Goal: Task Accomplishment & Management: Complete application form

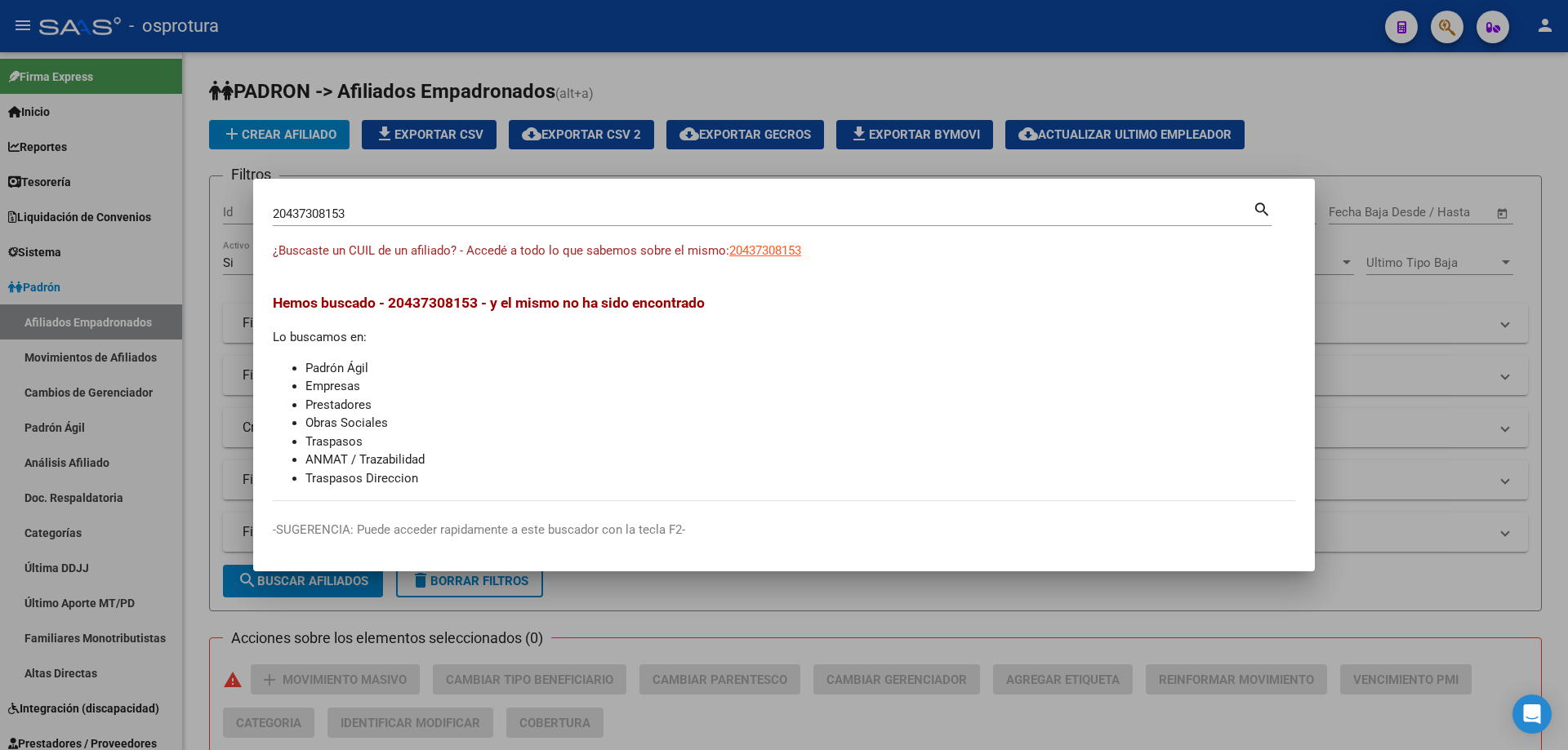
scroll to position [573, 0]
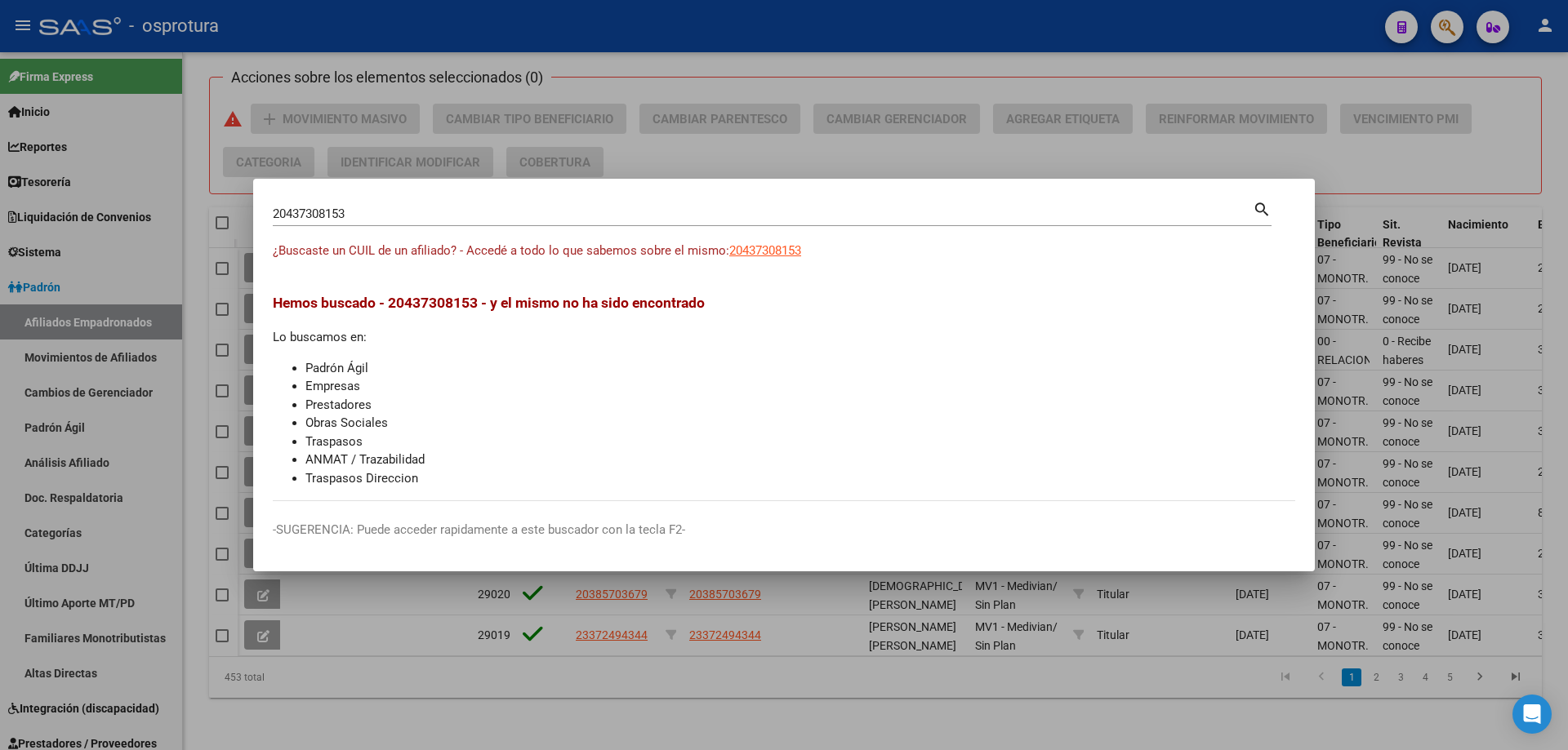
click at [381, 215] on input "20437308153" at bounding box center [762, 214] width 980 height 14
paste input "-44192566-"
type input "20441925663"
click at [786, 246] on span "20441925663" at bounding box center [765, 250] width 72 height 14
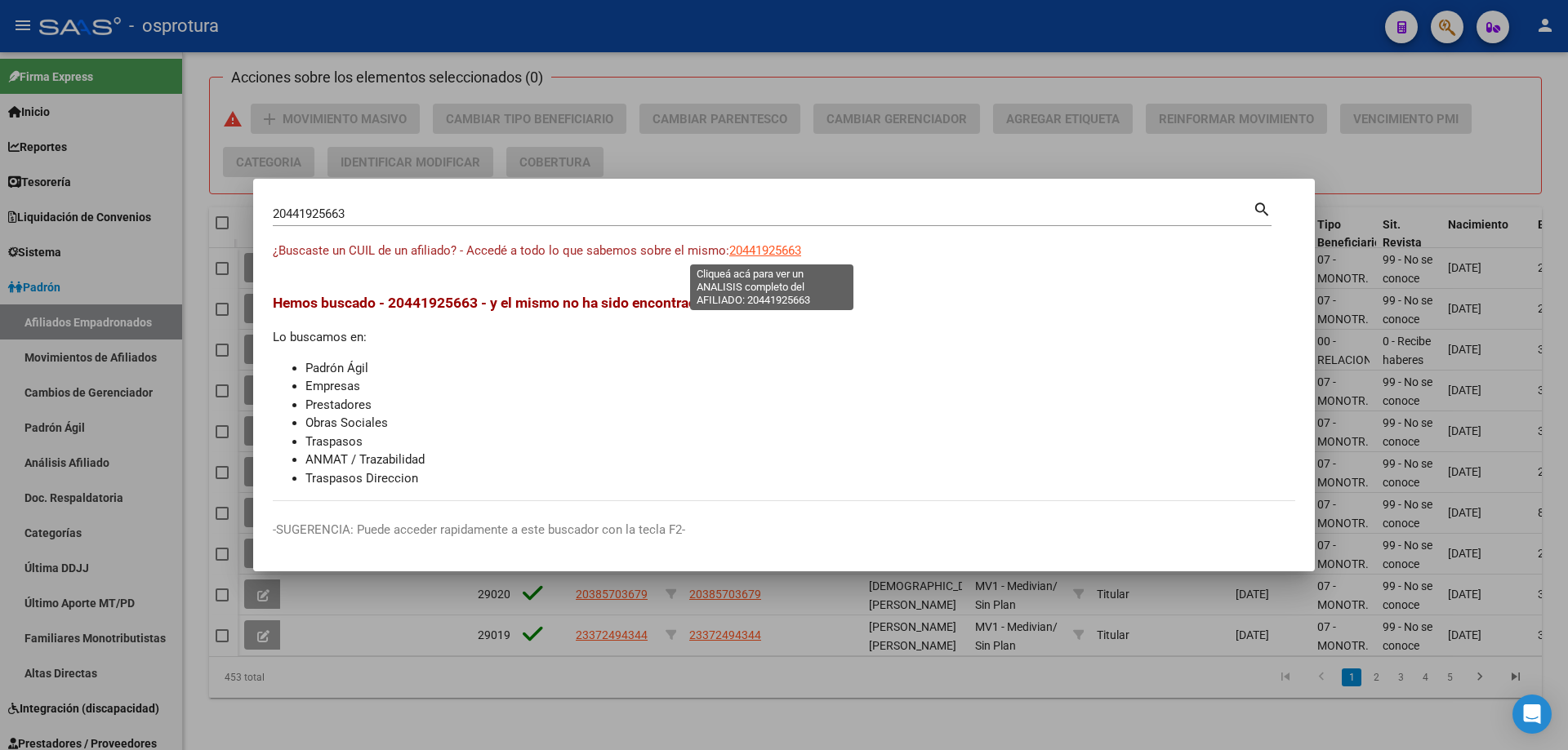
type textarea "20441925663"
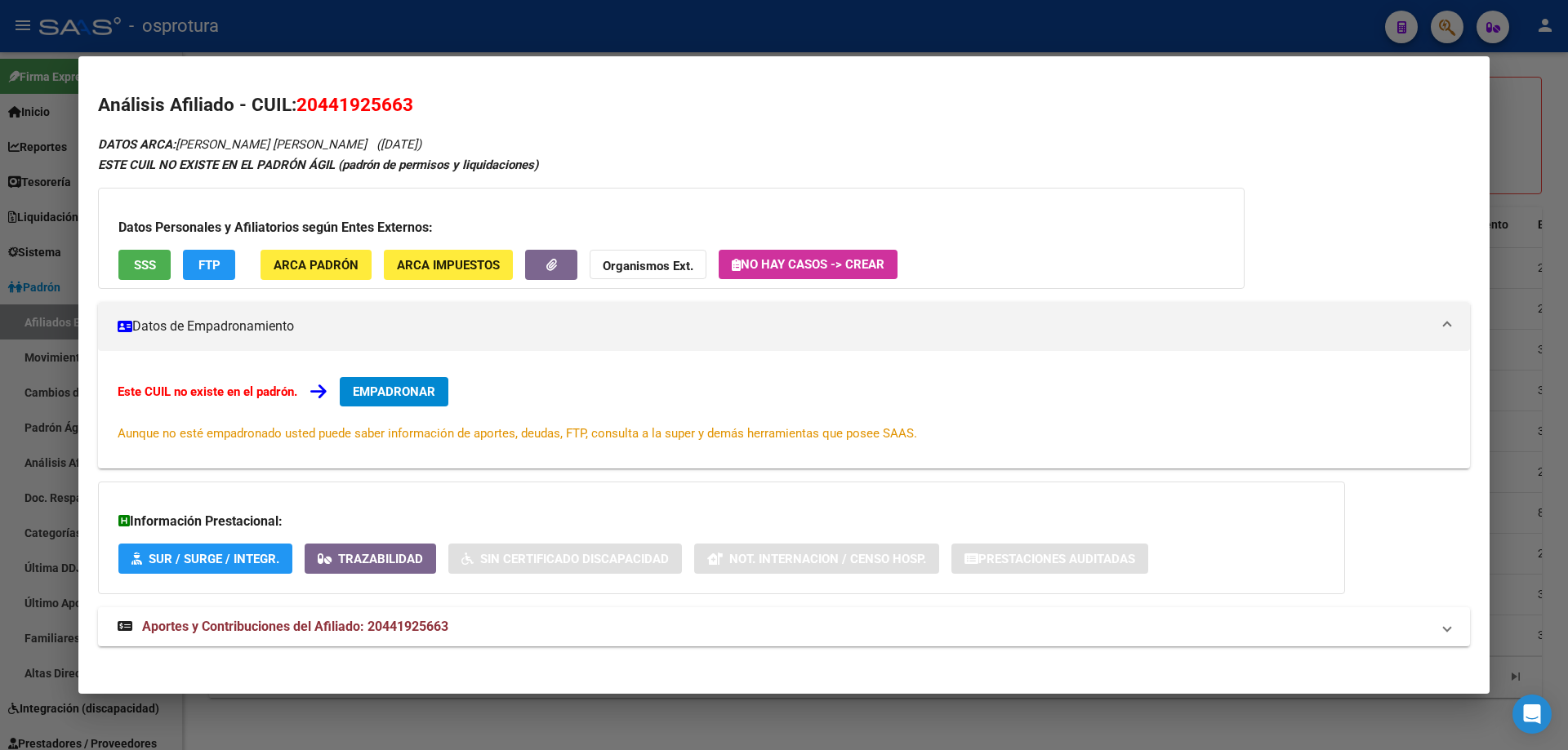
click at [384, 393] on span "EMPADRONAR" at bounding box center [394, 391] width 82 height 14
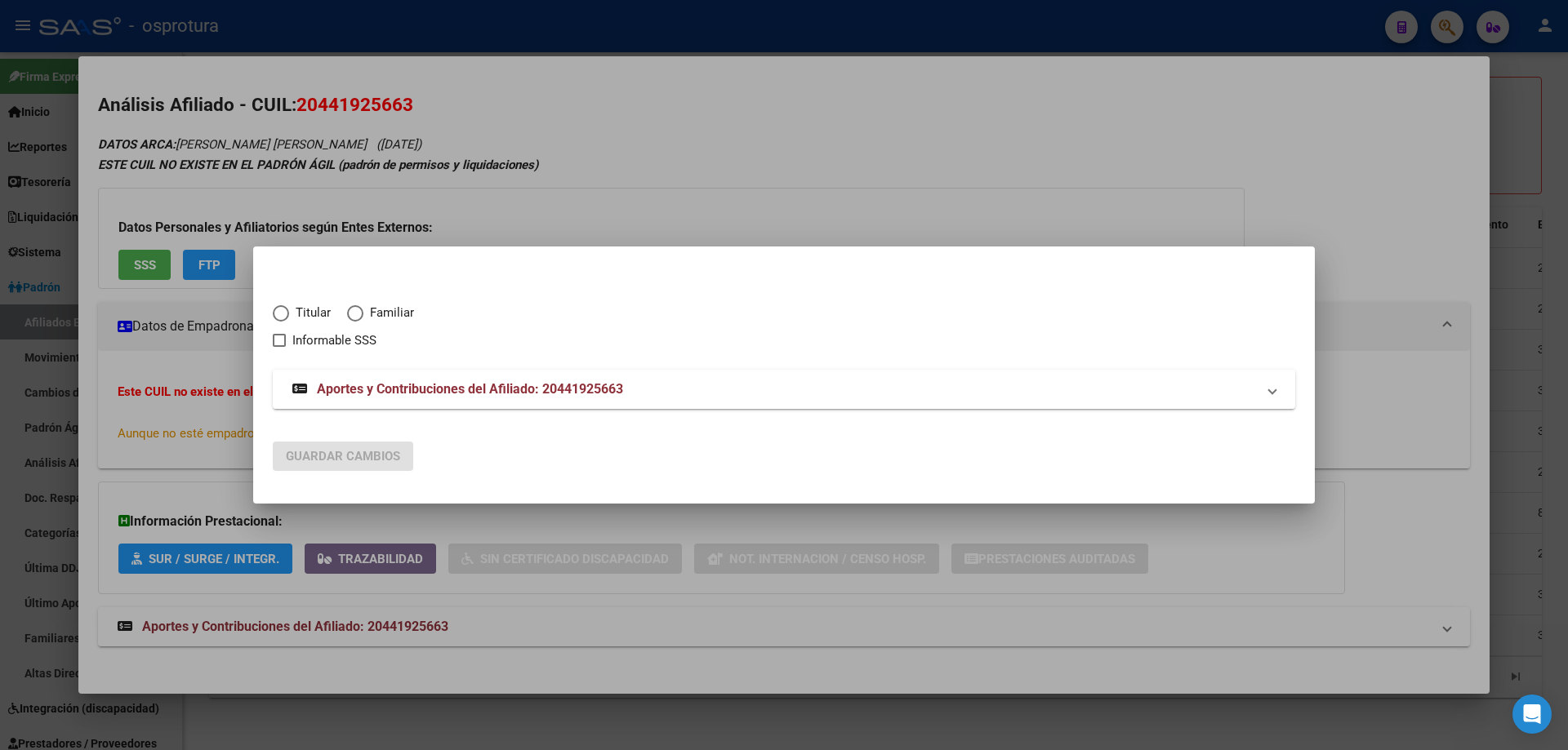
click at [283, 318] on span "Elija una opción" at bounding box center [280, 313] width 16 height 16
click at [283, 318] on input "Titular" at bounding box center [280, 313] width 16 height 16
radio input "true"
checkbox input "true"
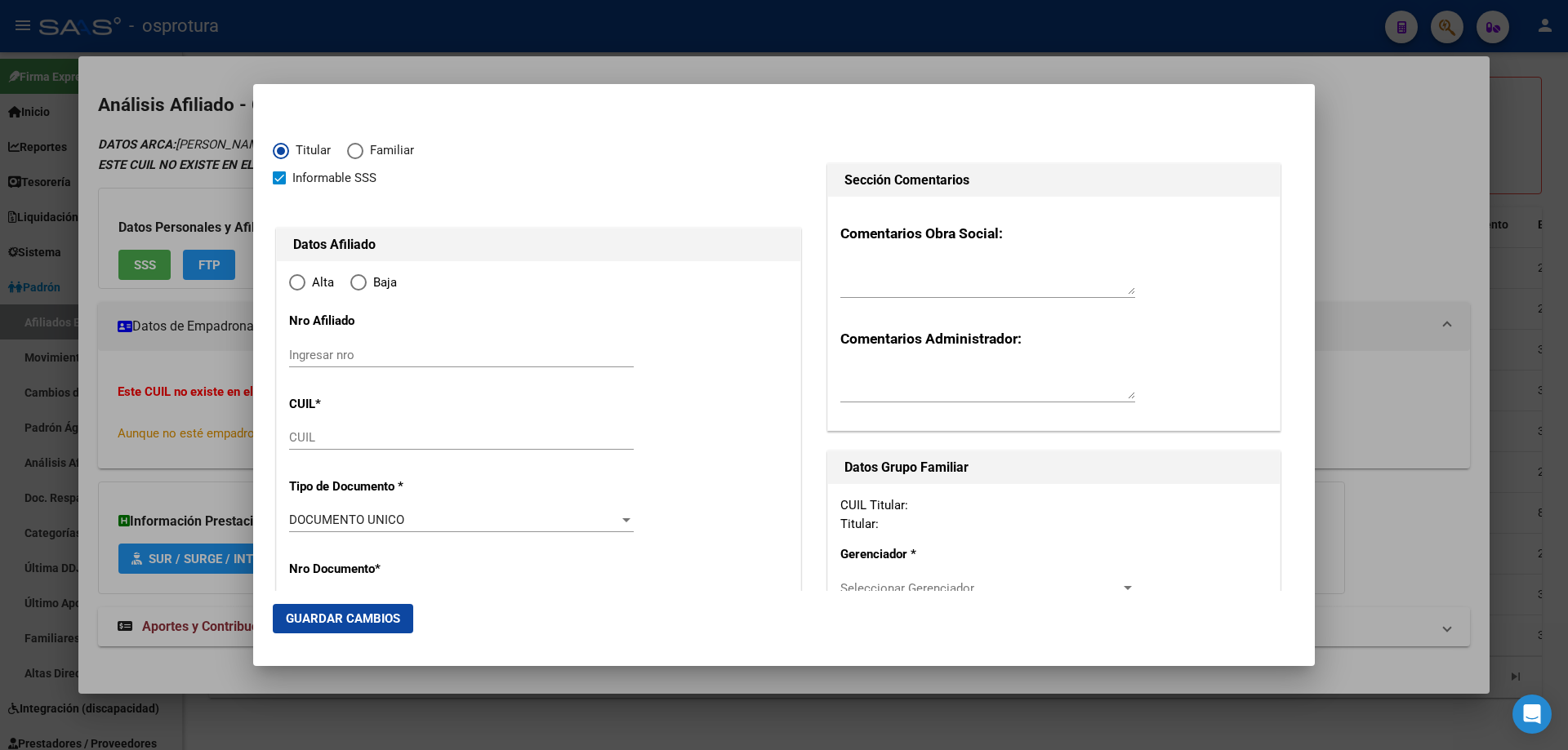
type input "20-44192566-3"
type input "44192566"
type input "[PERSON_NAME]"
type input "[DATE]"
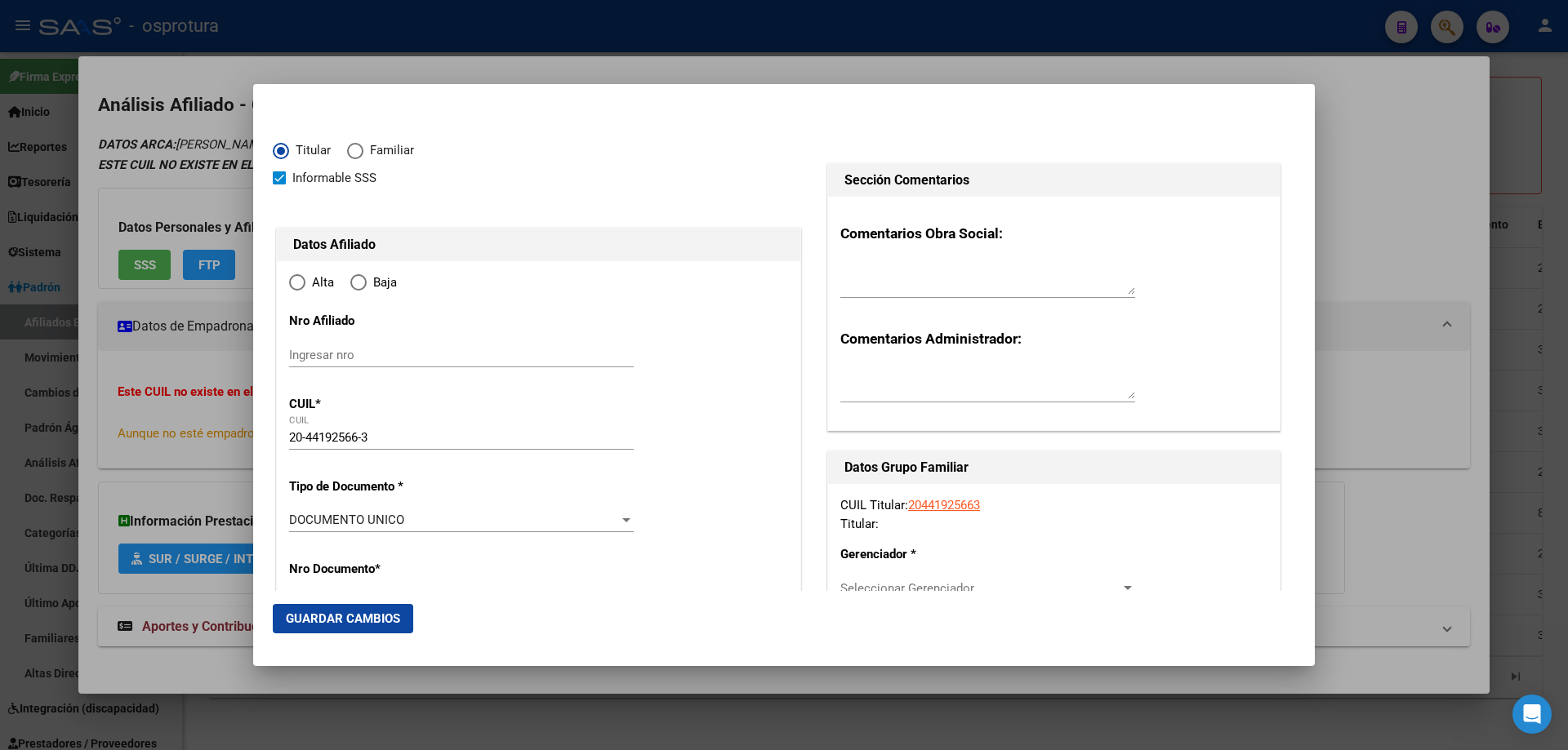
type input "BARRIO [GEOGRAPHIC_DATA]"
type input "5003"
type input "[PERSON_NAME]"
type input "6872"
radio input "true"
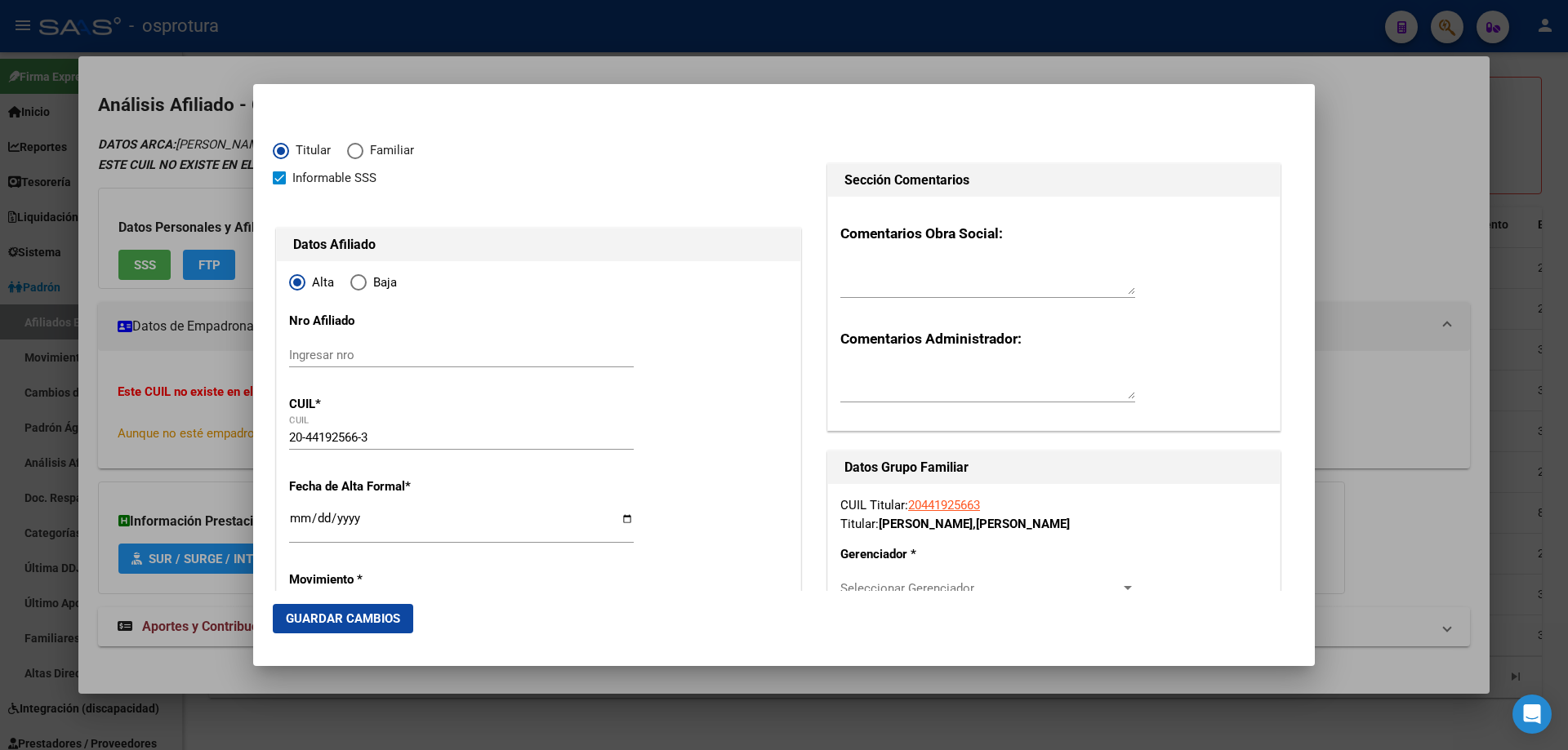
type input "BARRIO [GEOGRAPHIC_DATA]"
click at [301, 518] on input "Ingresar fecha" at bounding box center [462, 525] width 345 height 26
type input "[DATE]"
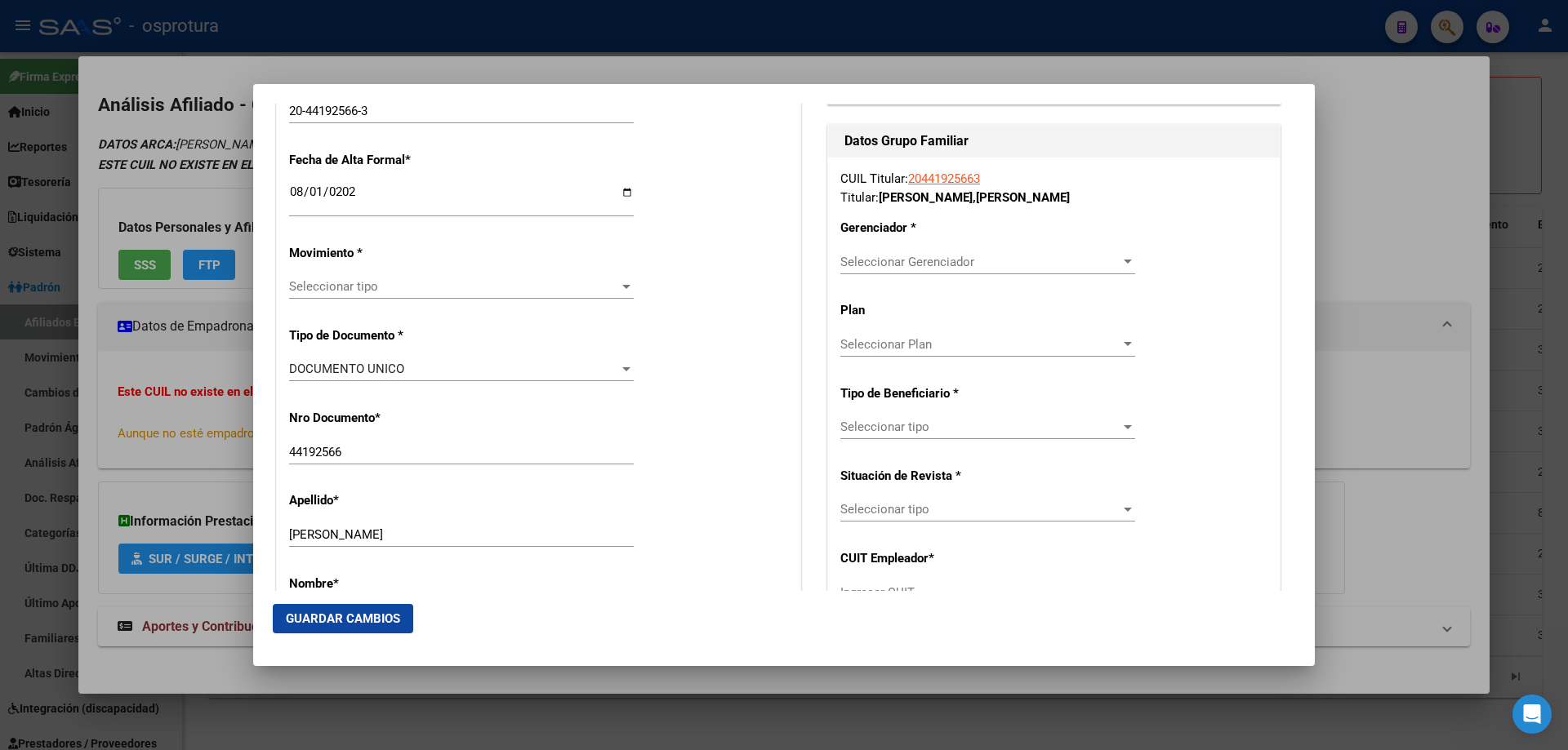
click at [333, 285] on span "Seleccionar tipo" at bounding box center [454, 286] width 330 height 14
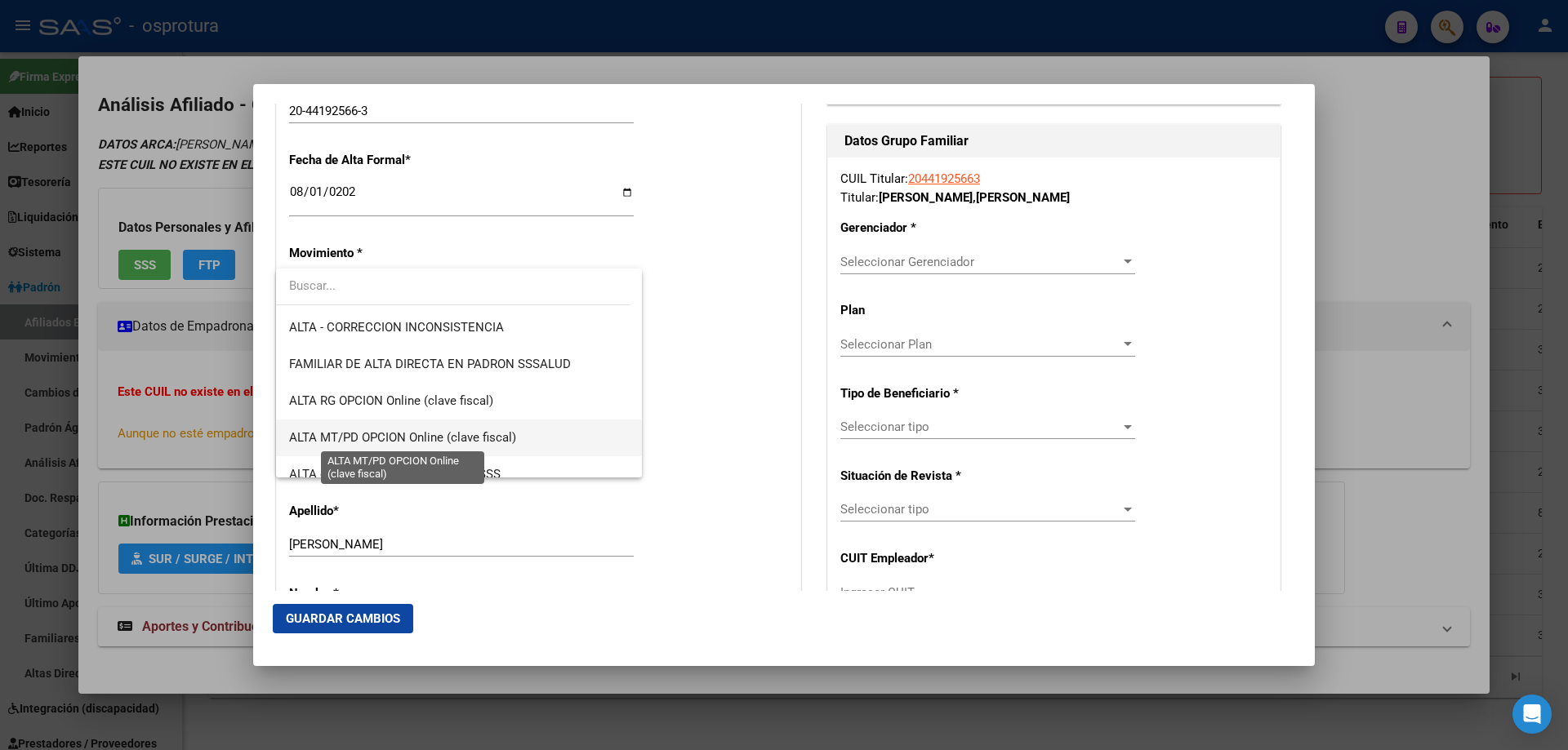
click at [389, 432] on span "ALTA MT/PD OPCION Online (clave fiscal)" at bounding box center [403, 437] width 227 height 14
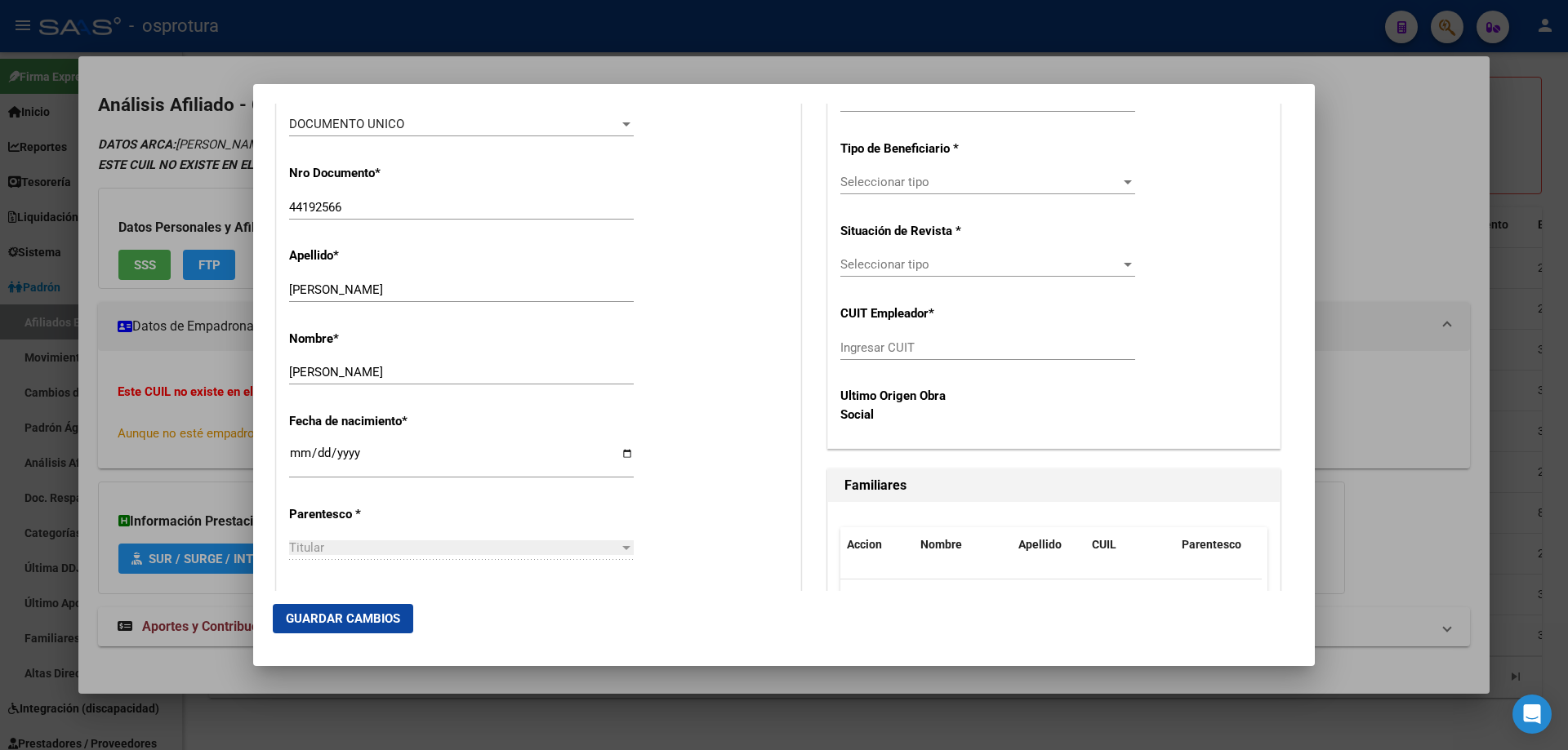
scroll to position [735, 0]
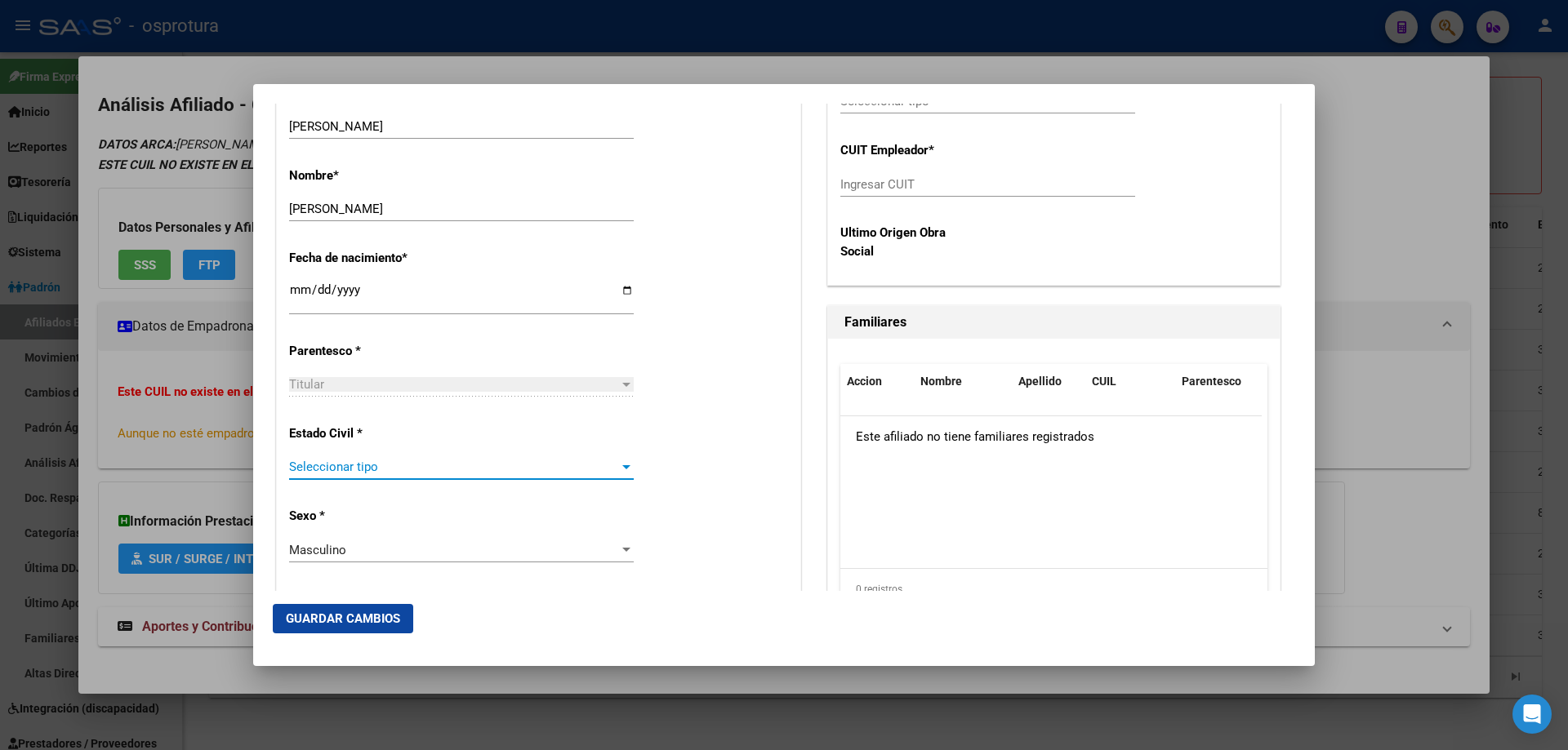
click at [379, 468] on span "Seleccionar tipo" at bounding box center [454, 467] width 330 height 14
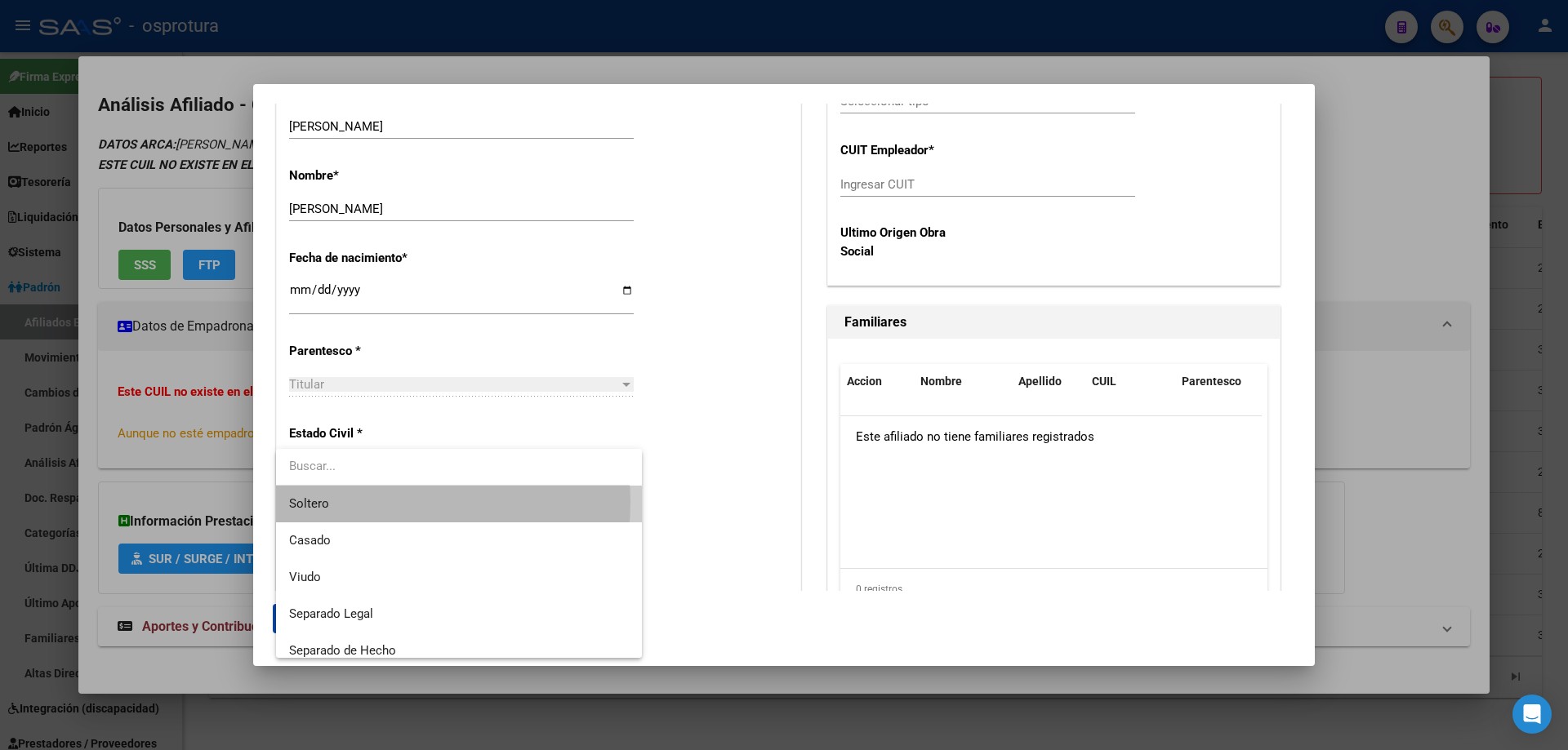
click at [371, 502] on span "Soltero" at bounding box center [459, 504] width 340 height 37
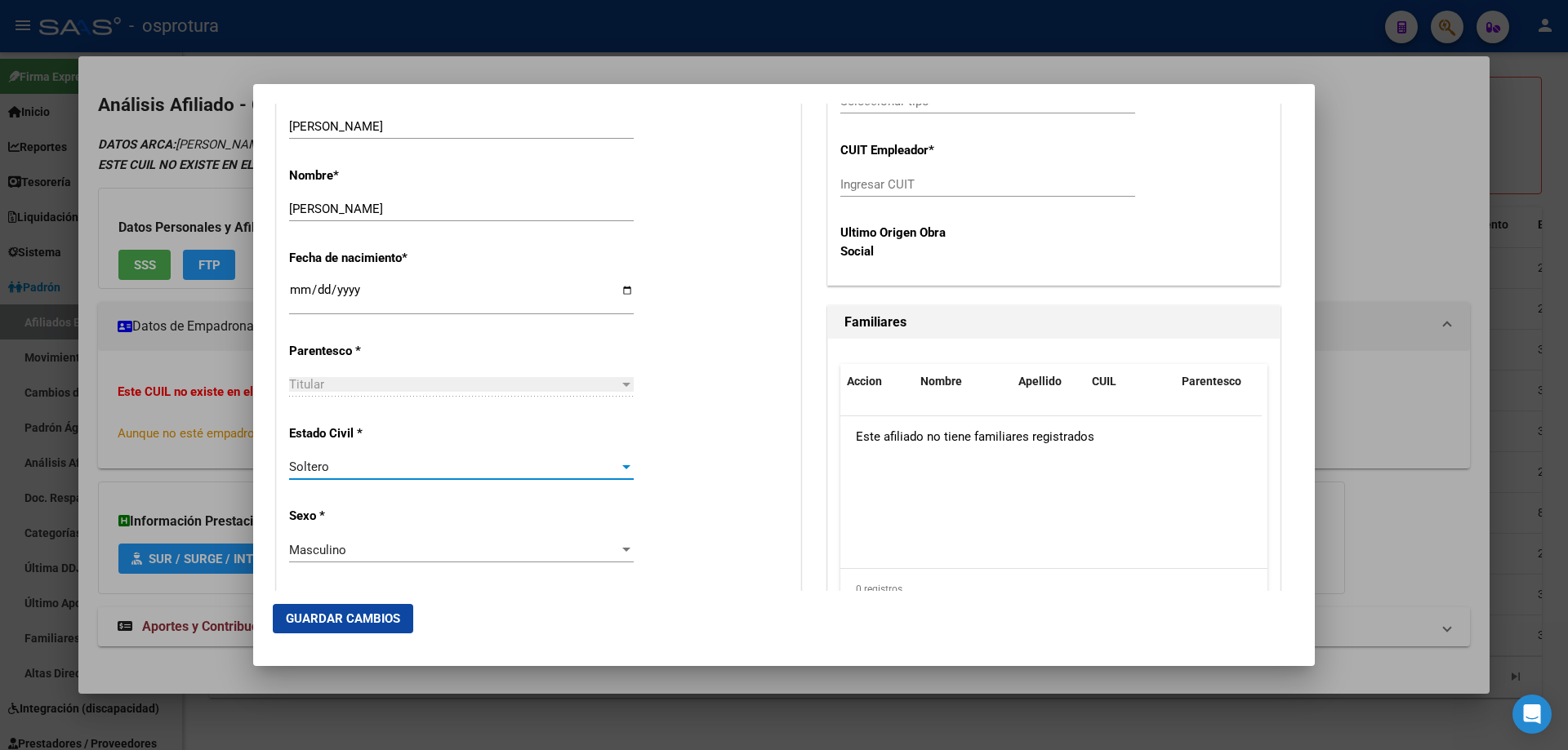
scroll to position [408, 0]
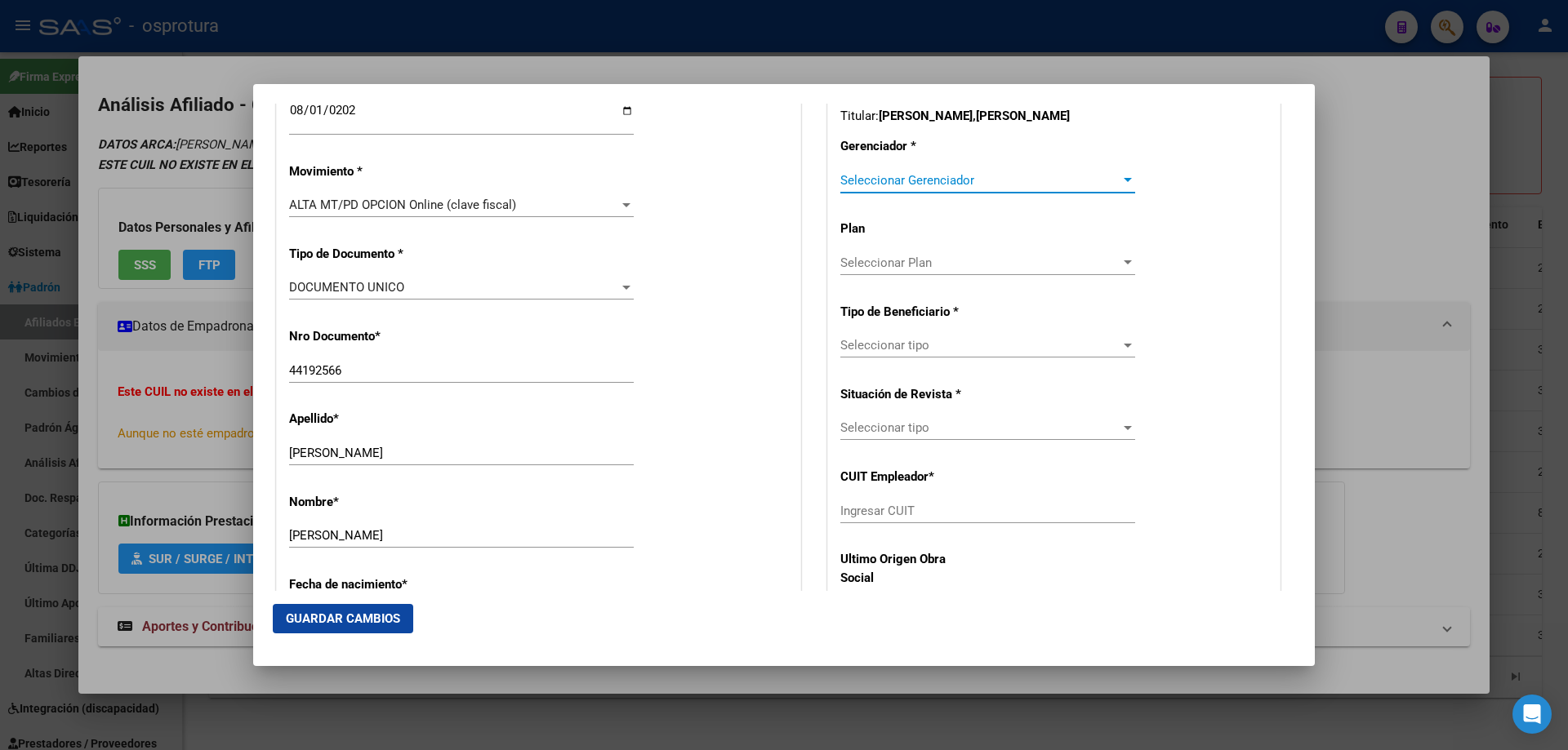
click at [917, 182] on span "Seleccionar Gerenciador" at bounding box center [980, 180] width 280 height 14
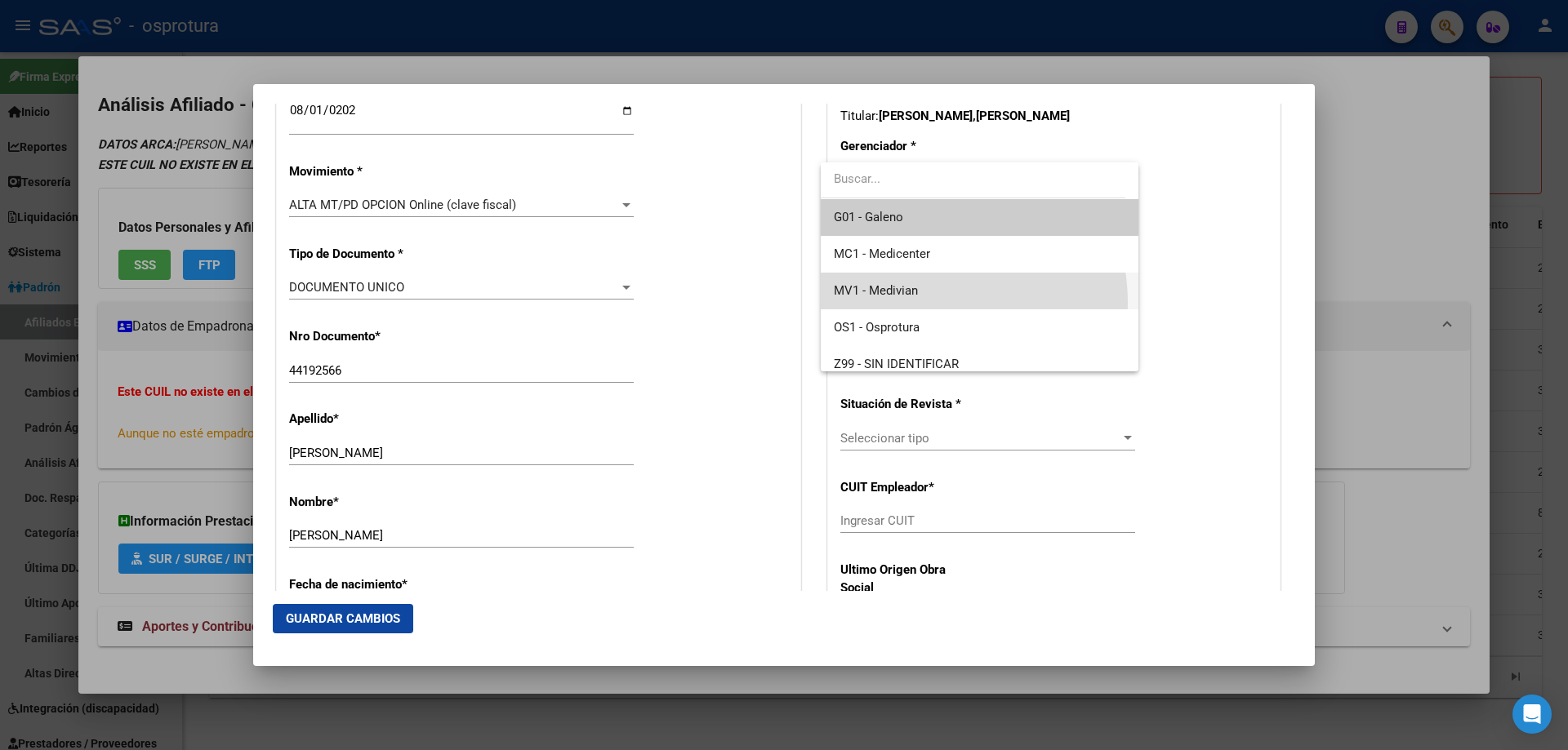
click at [919, 303] on span "MV1 - Medivian" at bounding box center [979, 291] width 291 height 37
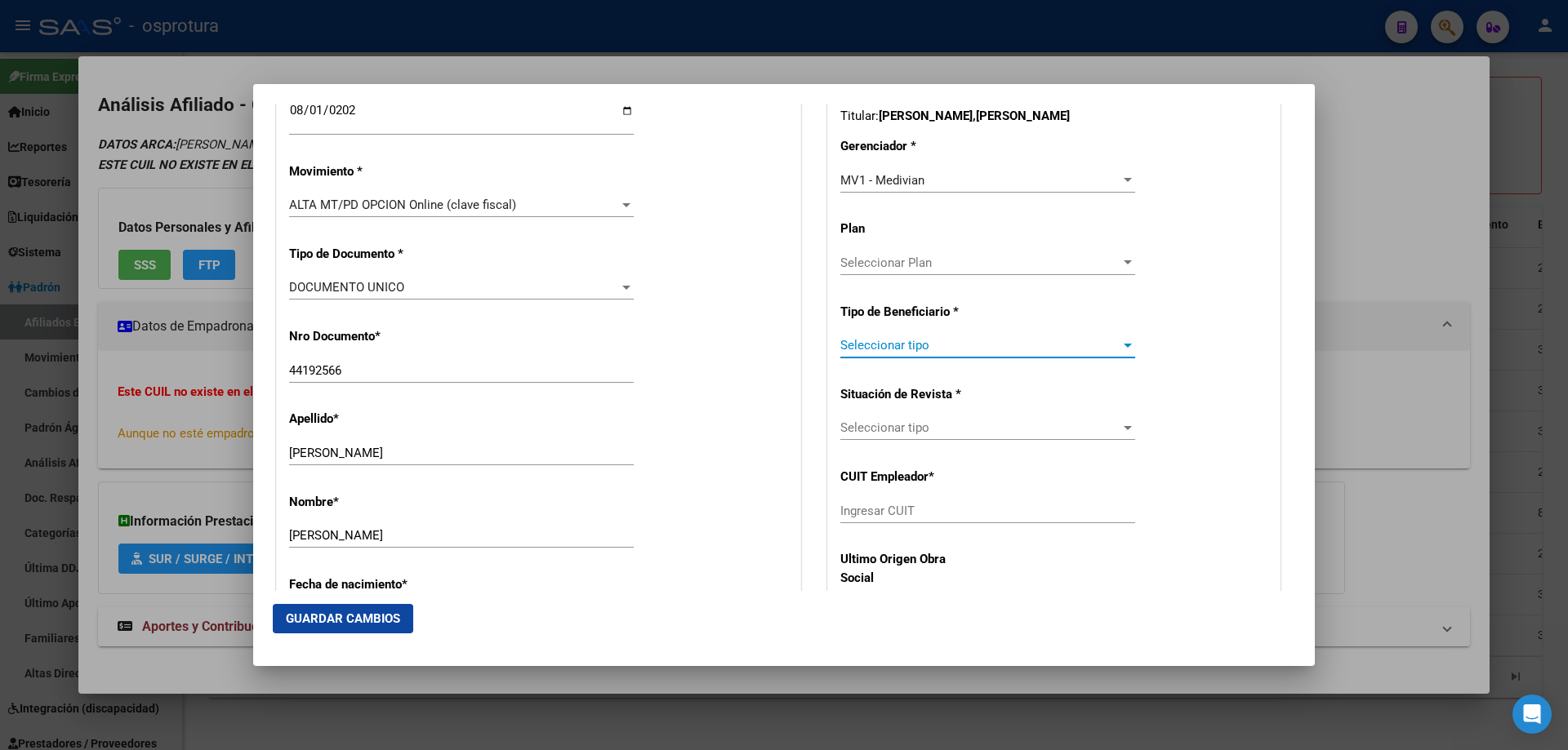
click at [910, 351] on span "Seleccionar tipo" at bounding box center [980, 345] width 280 height 14
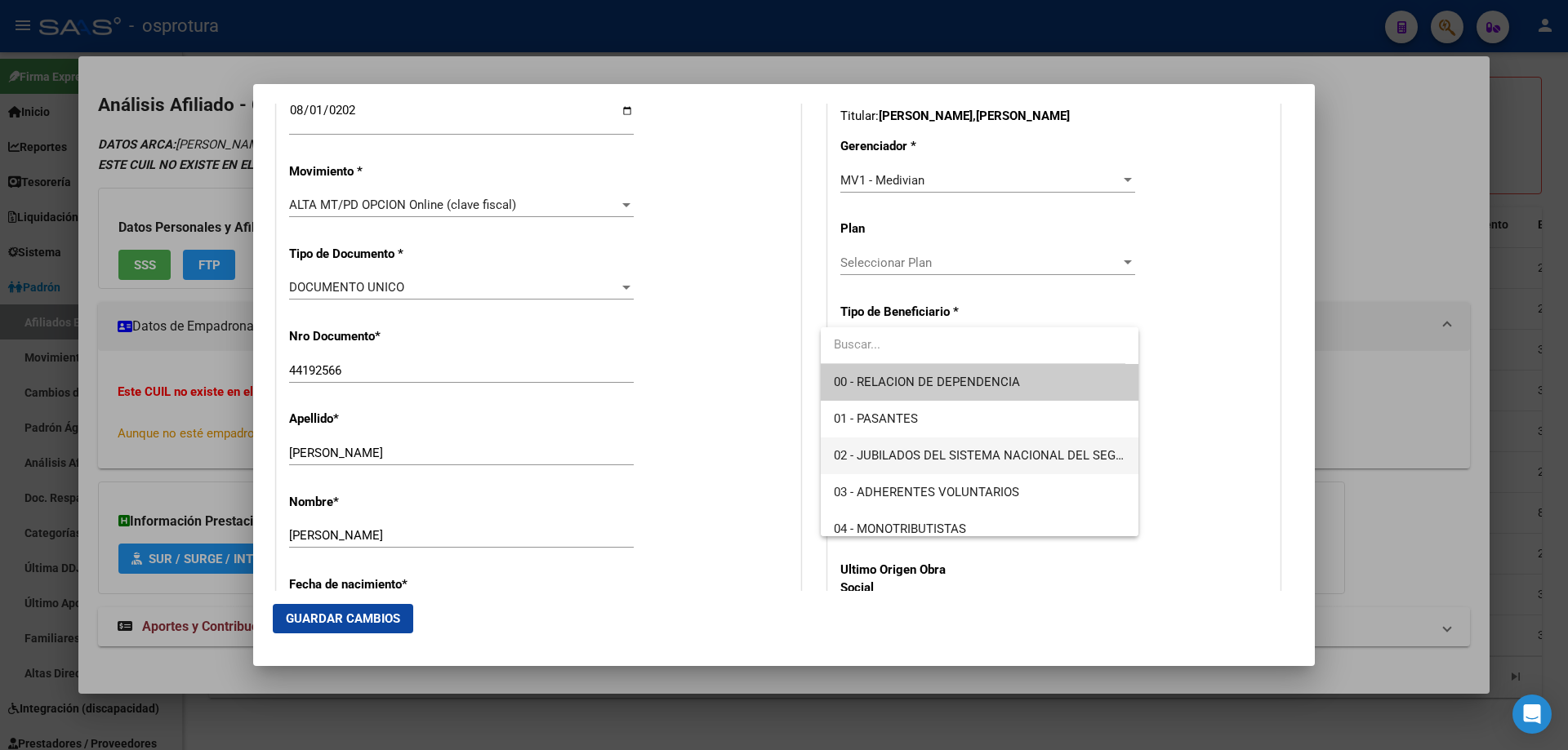
scroll to position [163, 0]
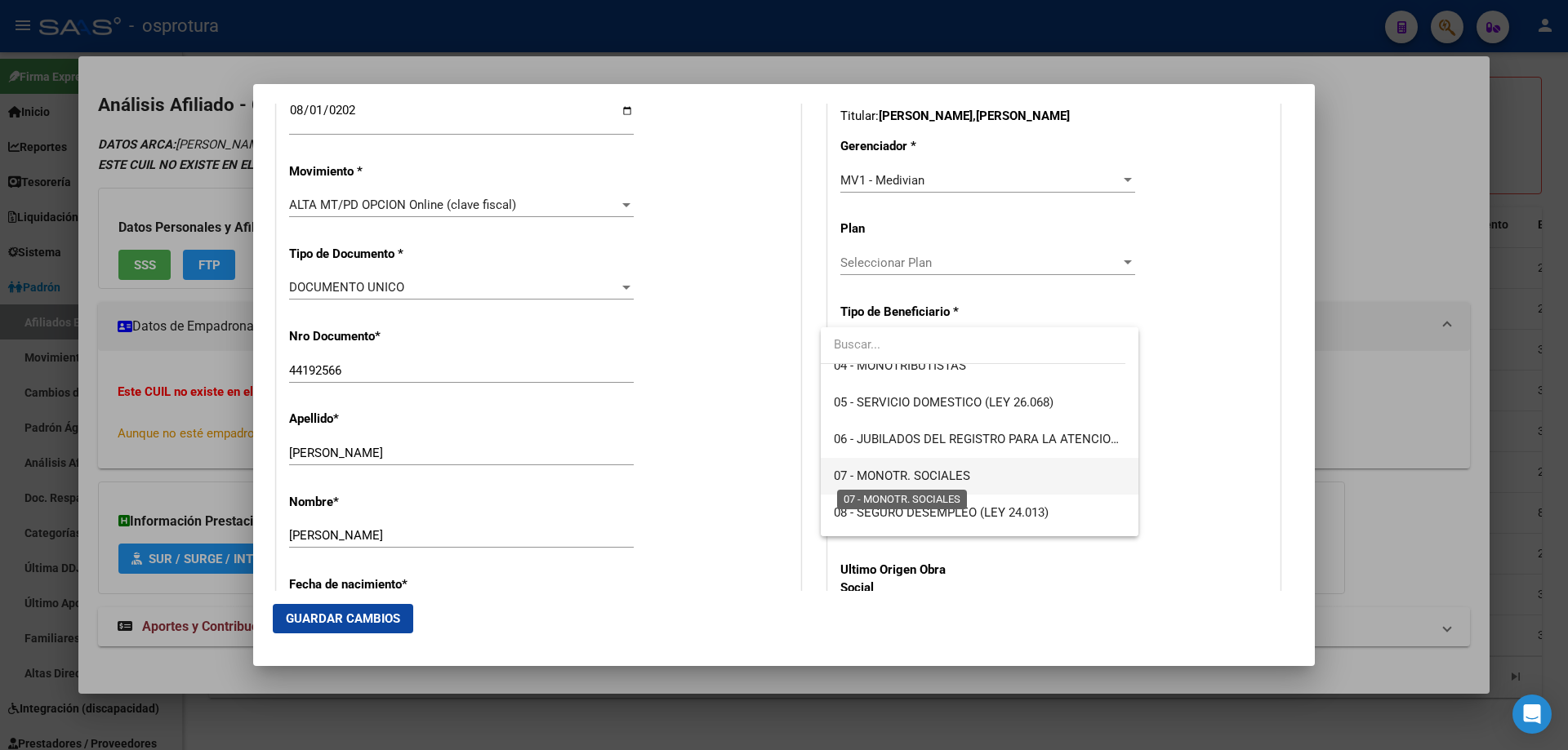
click at [912, 472] on span "07 - MONOTR. SOCIALES" at bounding box center [902, 475] width 136 height 14
type input "20-44192566-3"
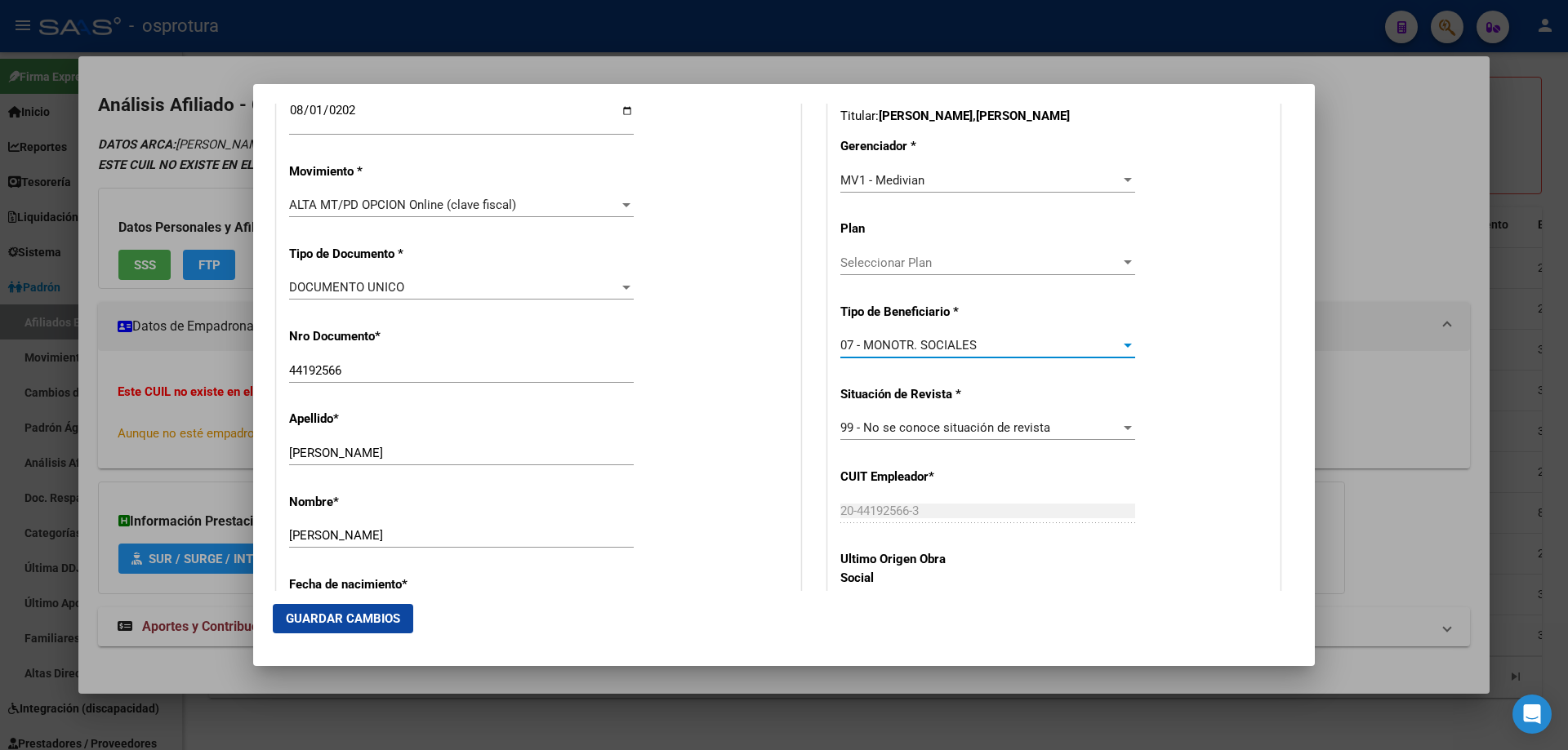
click at [316, 621] on span "Guardar Cambios" at bounding box center [343, 618] width 114 height 14
